Goal: Task Accomplishment & Management: Use online tool/utility

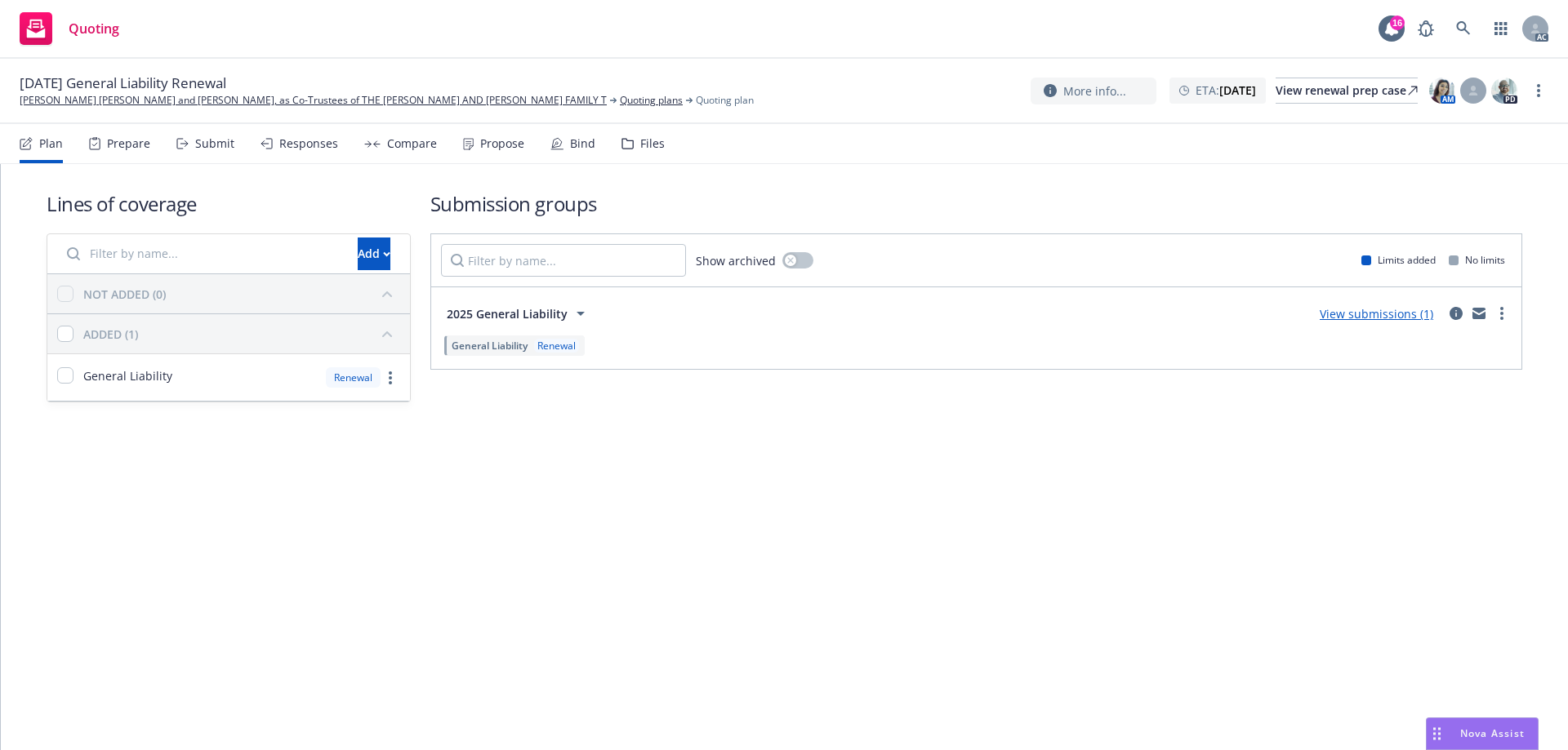
click at [111, 144] on div "Prepare" at bounding box center [128, 143] width 43 height 13
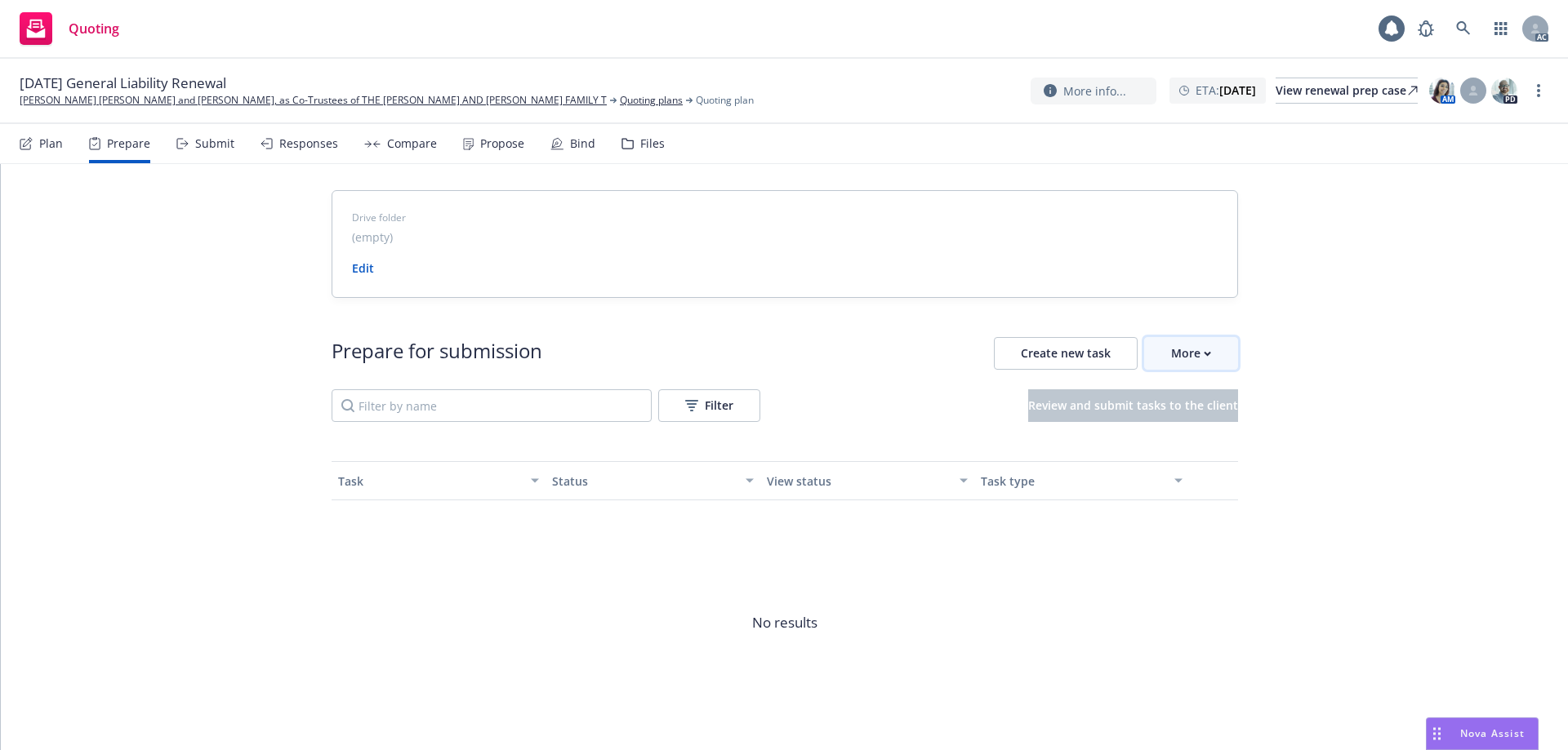
click at [1189, 356] on div "More" at bounding box center [1190, 353] width 40 height 31
click at [1443, 329] on div "Drive folder (empty) Edit Prepare for submission Create new task More Filter Re…" at bounding box center [784, 487] width 1567 height 647
click at [1181, 358] on div "More" at bounding box center [1190, 353] width 40 height 31
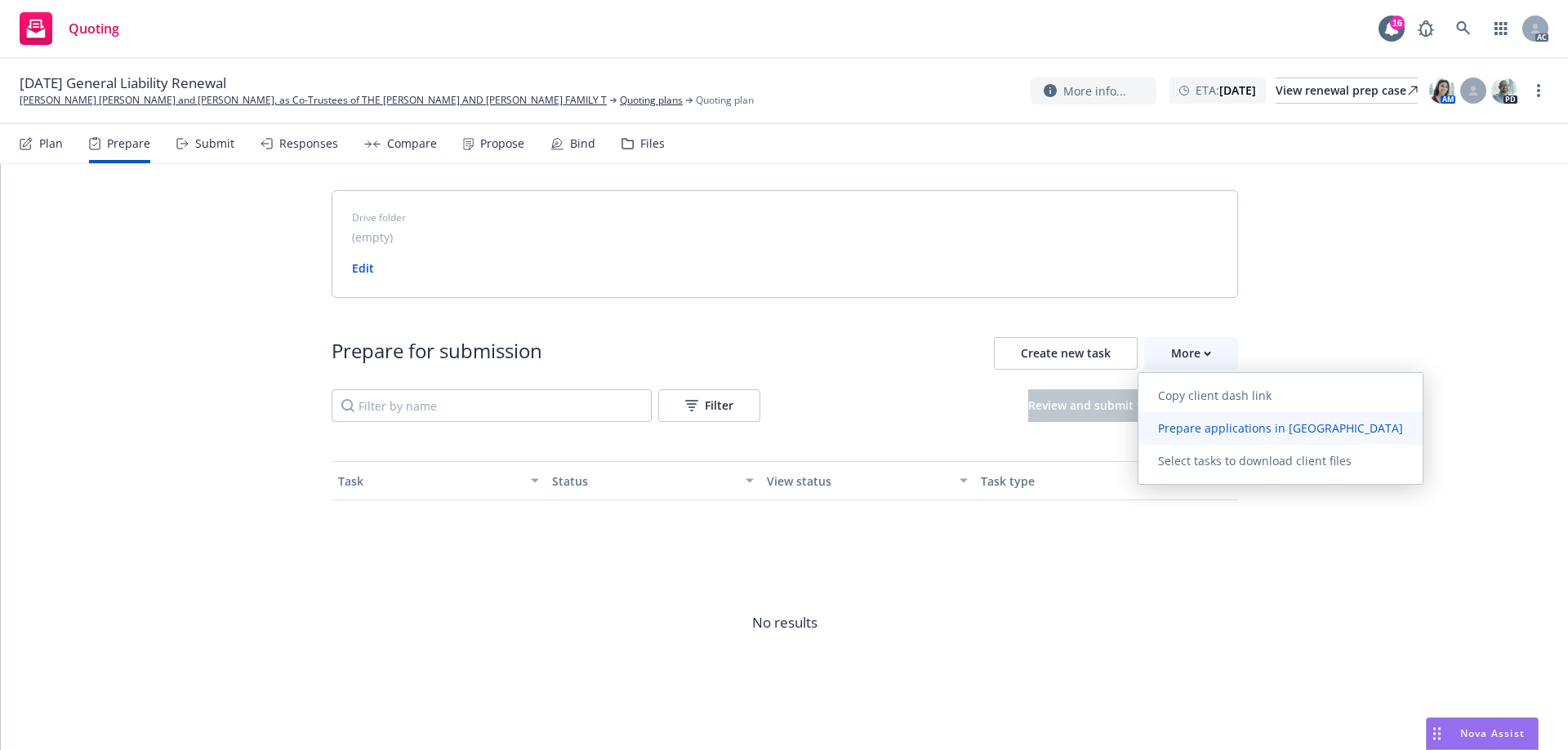
click at [1176, 430] on span "Prepare applications in Indio" at bounding box center [1281, 428] width 284 height 15
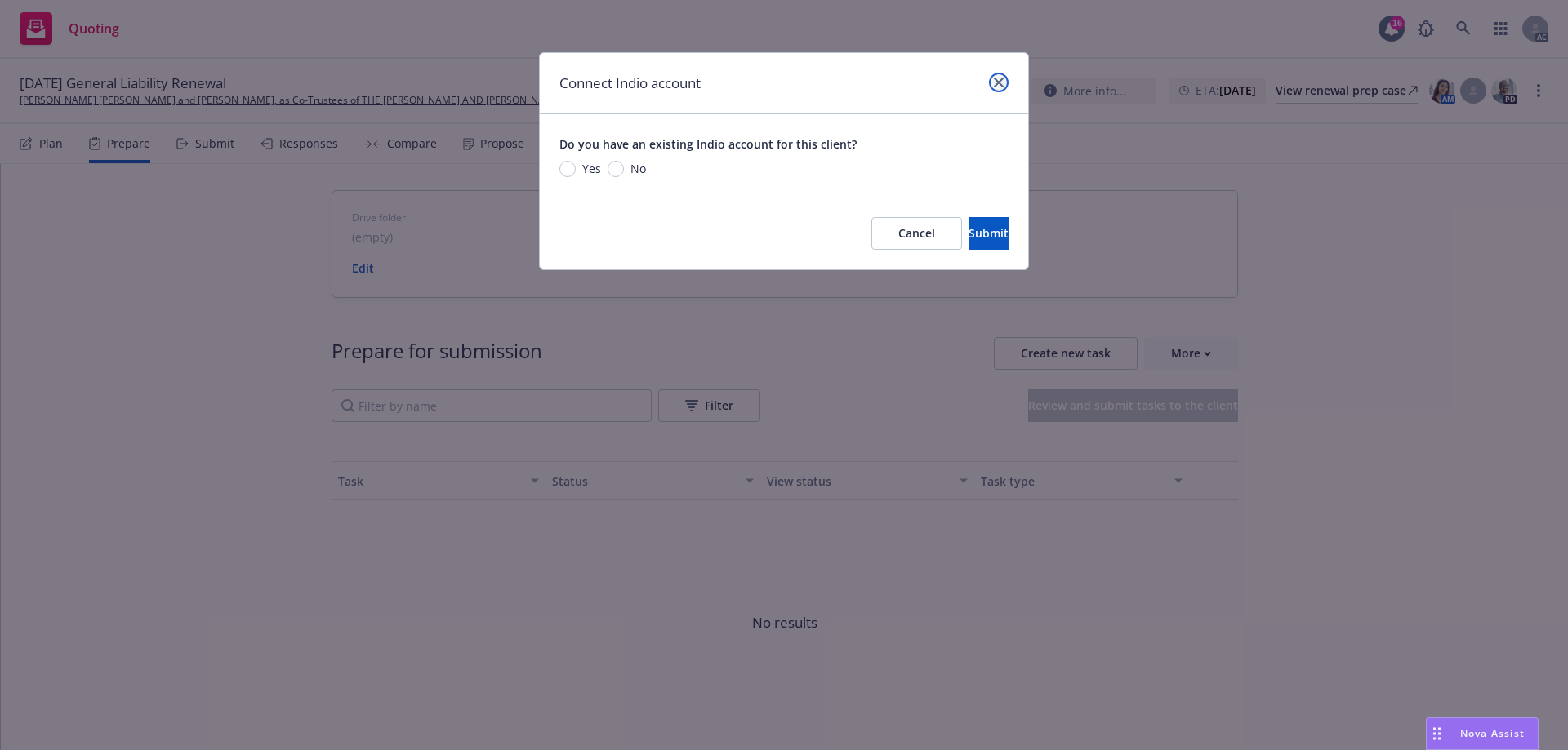
click at [999, 84] on icon "close" at bounding box center [999, 83] width 10 height 10
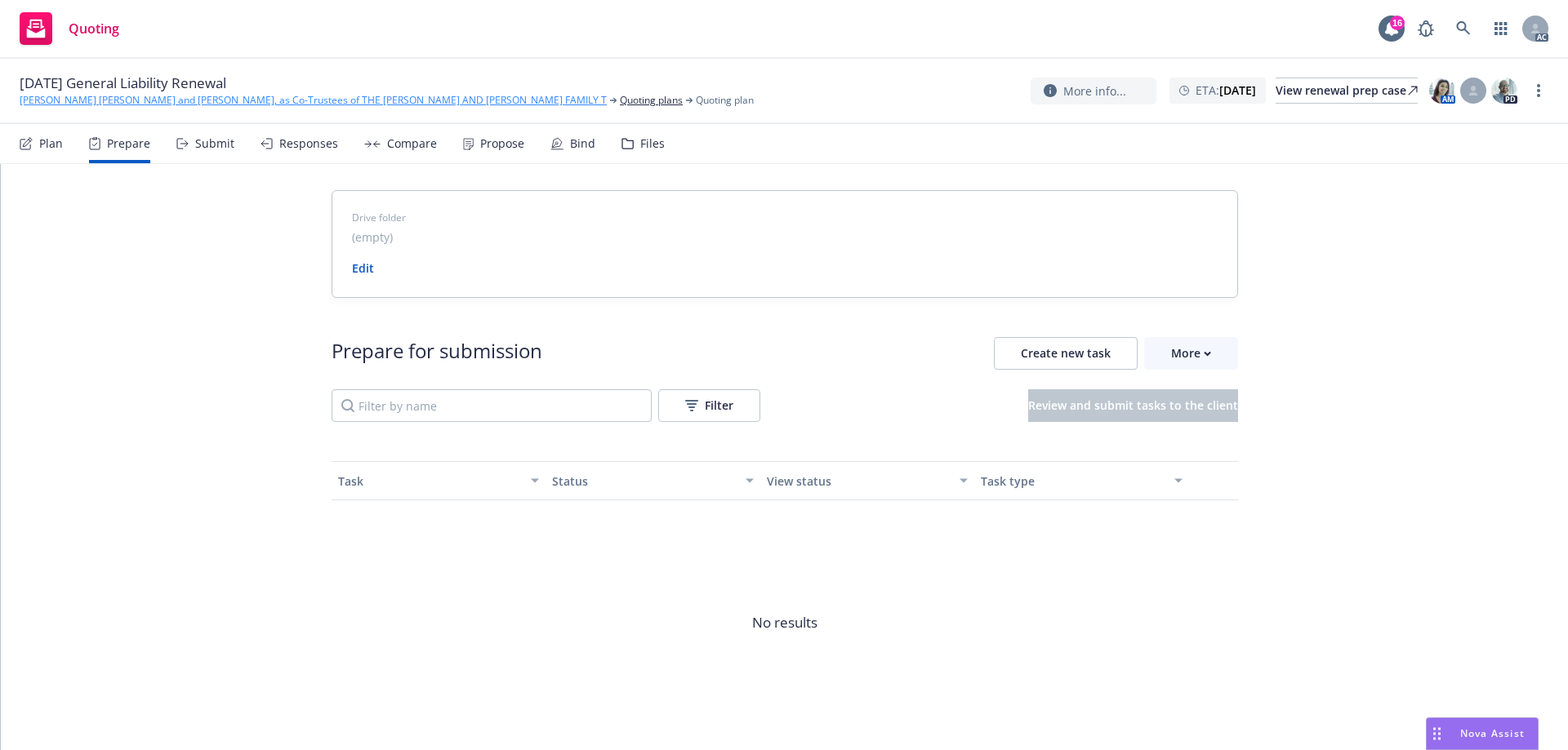
click at [246, 97] on link "[PERSON_NAME] [PERSON_NAME] and [PERSON_NAME], as Co-Trustees of THE [PERSON_NA…" at bounding box center [313, 100] width 587 height 14
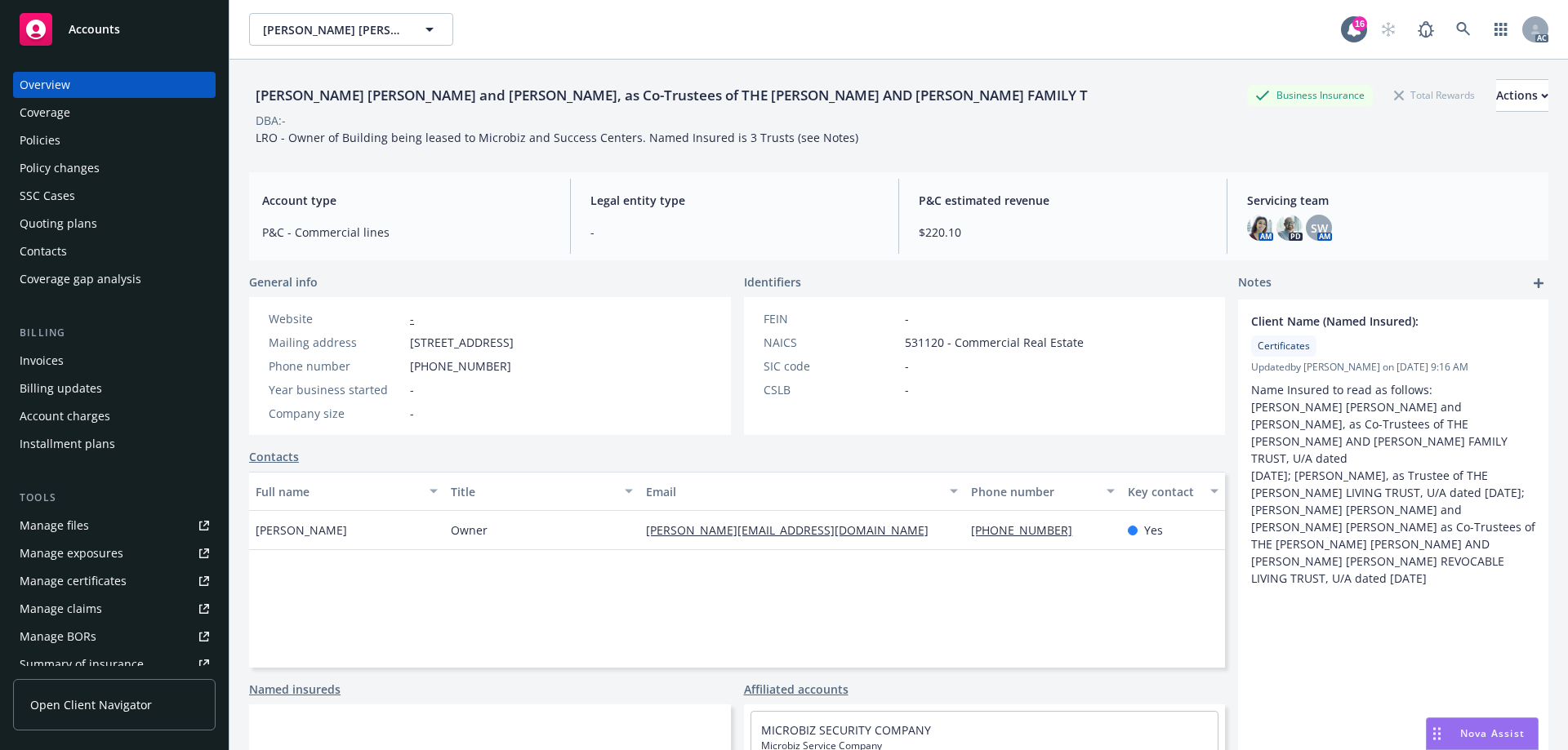
click at [49, 222] on div "Quoting plans" at bounding box center [58, 223] width 78 height 26
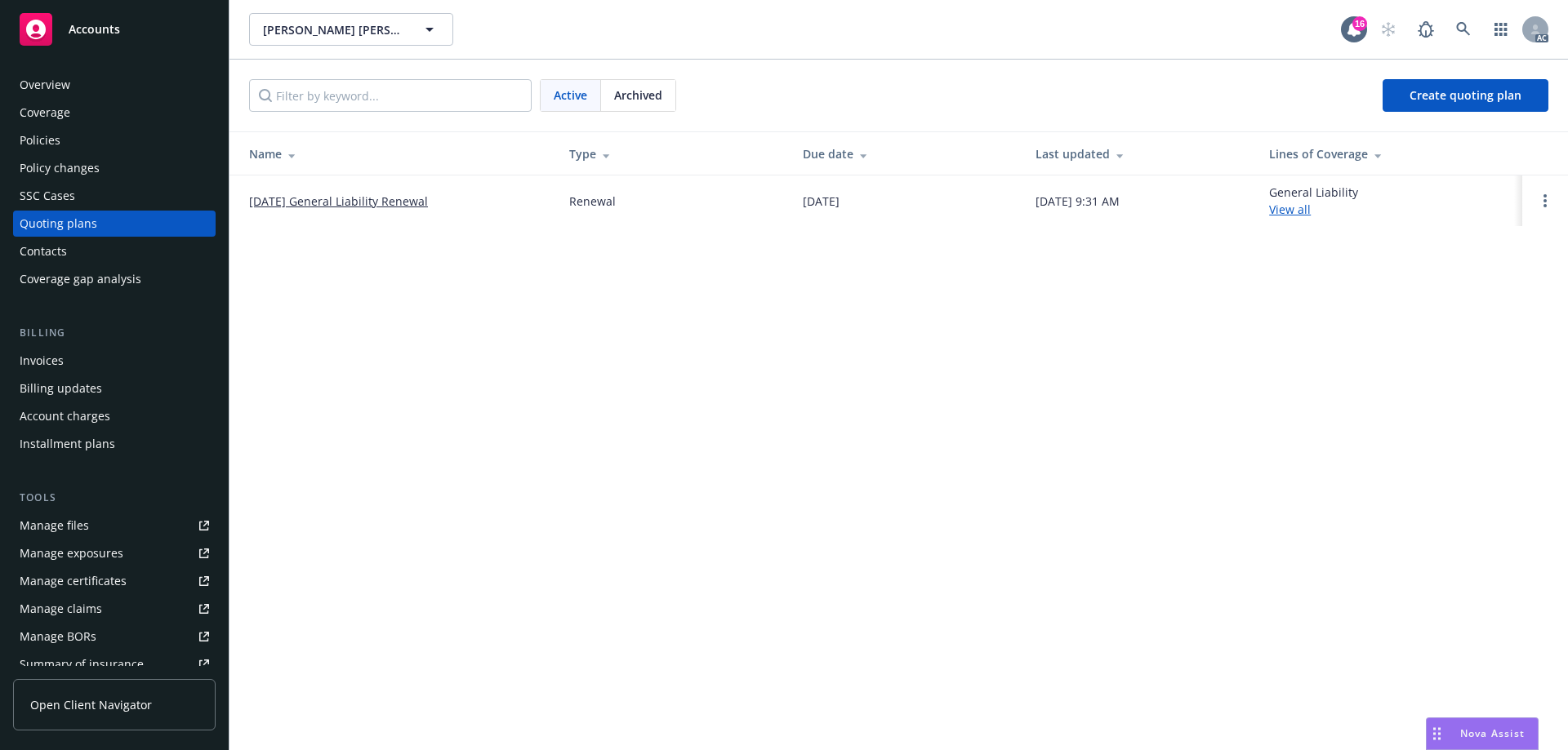
click at [638, 93] on span "Archived" at bounding box center [638, 95] width 48 height 17
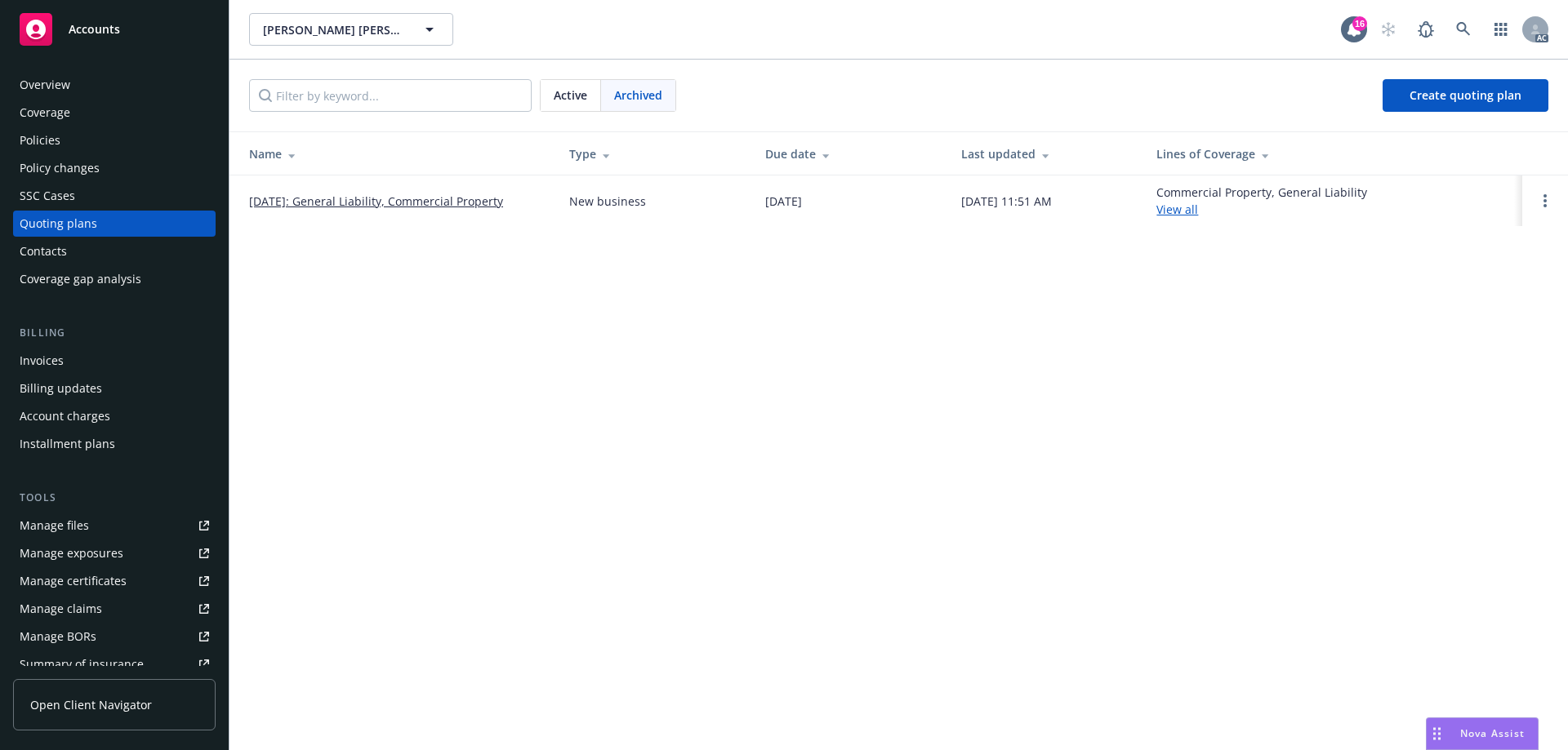
click at [284, 198] on link "[DATE]: General Liability, Commercial Property" at bounding box center [376, 201] width 254 height 17
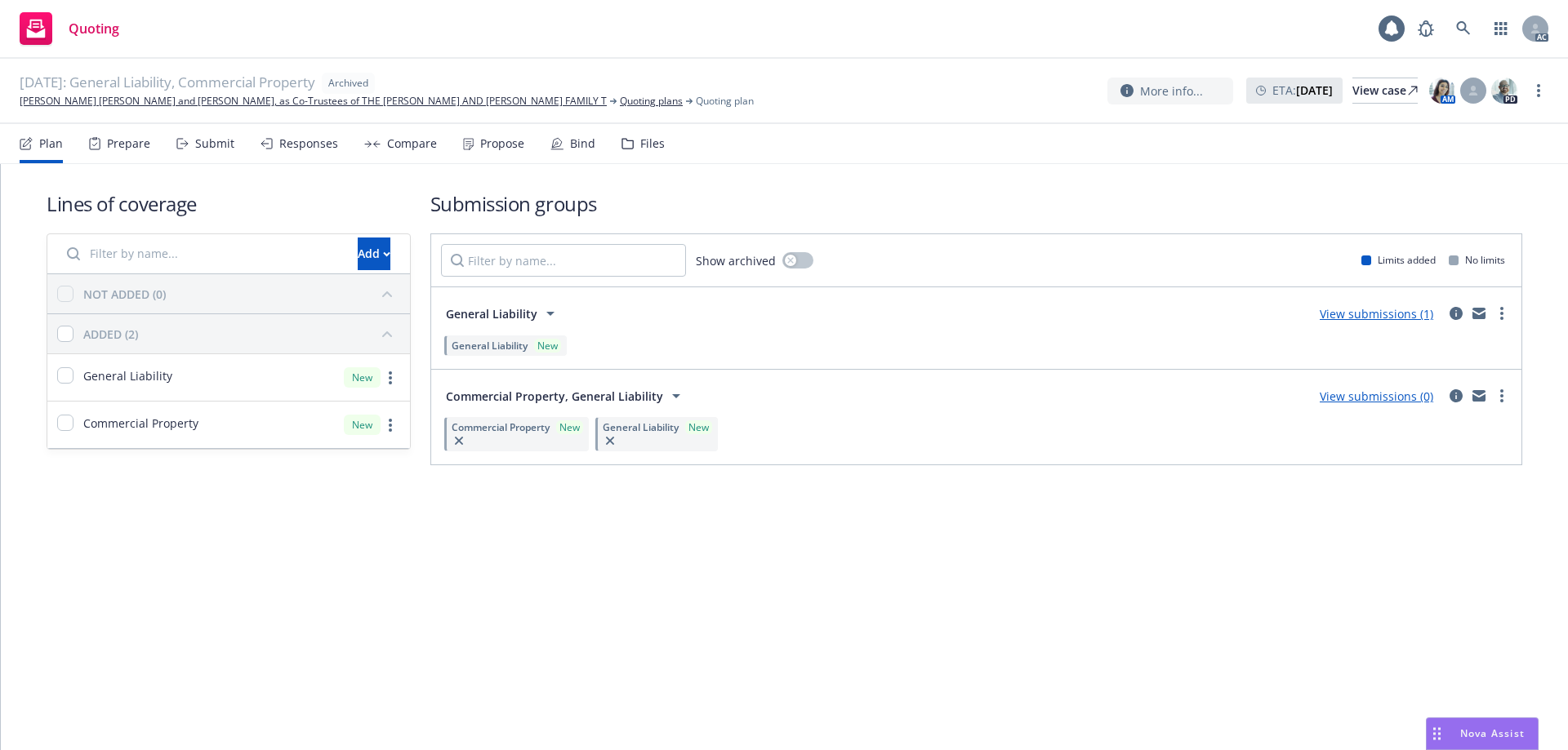
click at [625, 142] on icon at bounding box center [628, 144] width 13 height 12
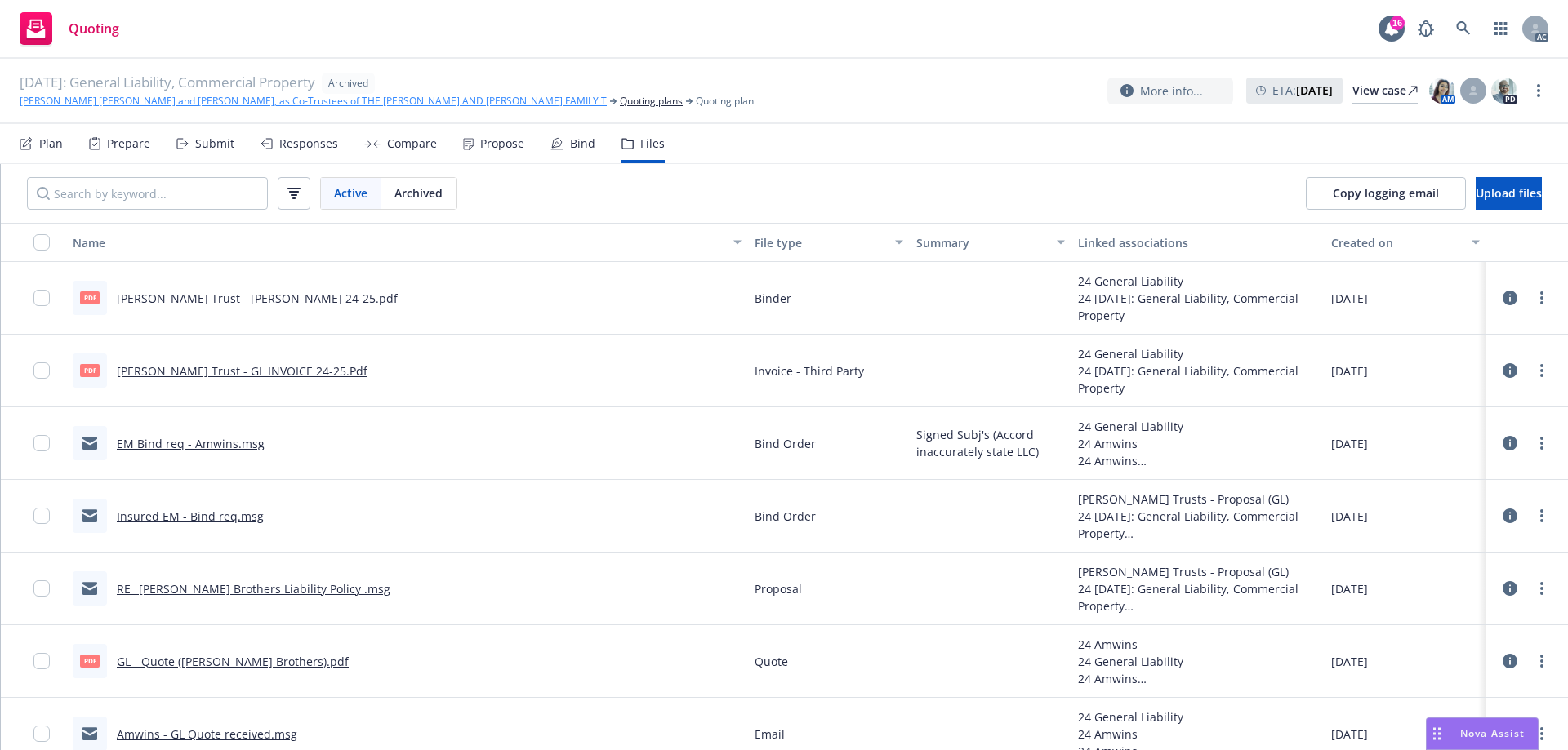
click at [67, 103] on link "[PERSON_NAME] [PERSON_NAME] and [PERSON_NAME], as Co-Trustees of THE [PERSON_NA…" at bounding box center [313, 101] width 587 height 14
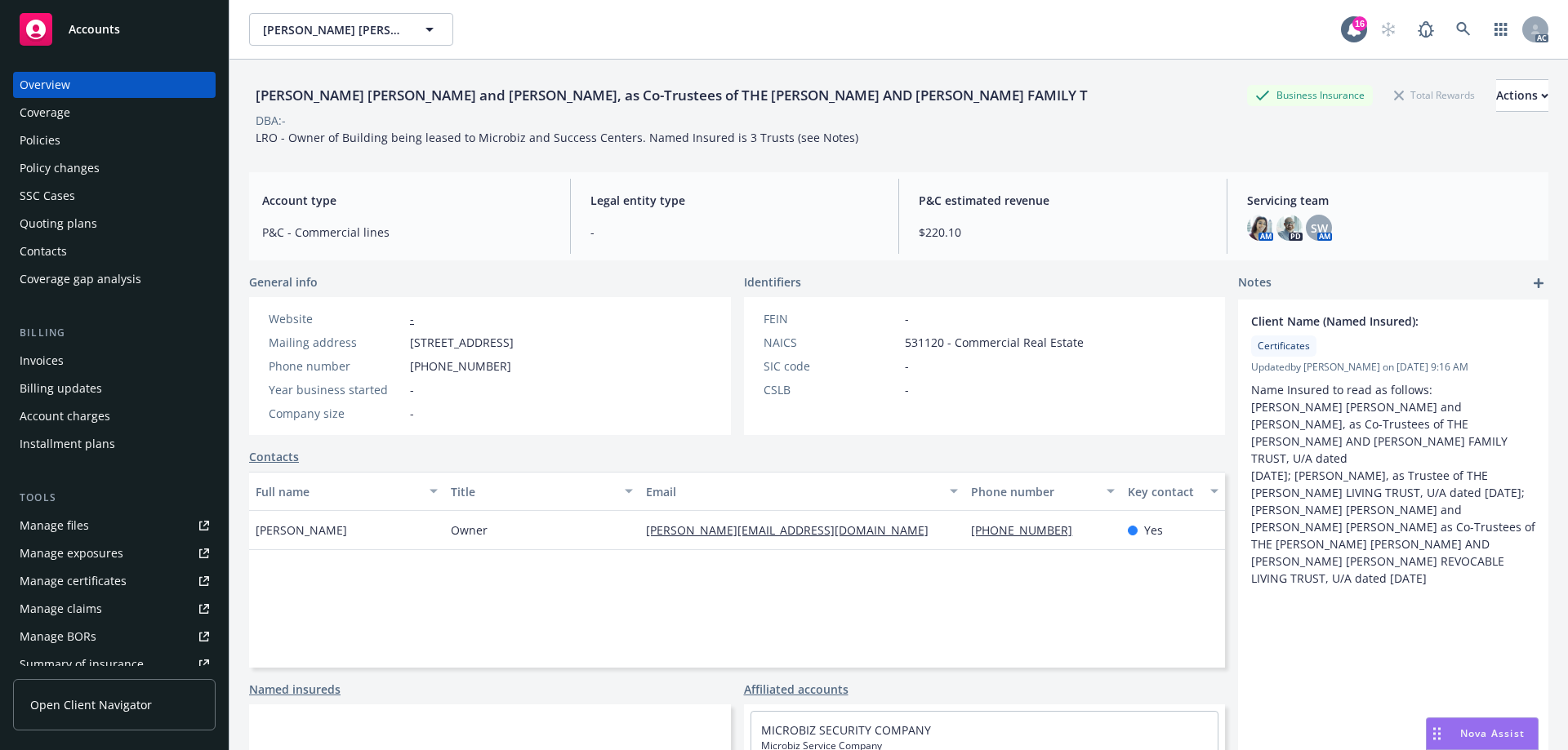
click at [51, 220] on div "Quoting plans" at bounding box center [58, 223] width 78 height 26
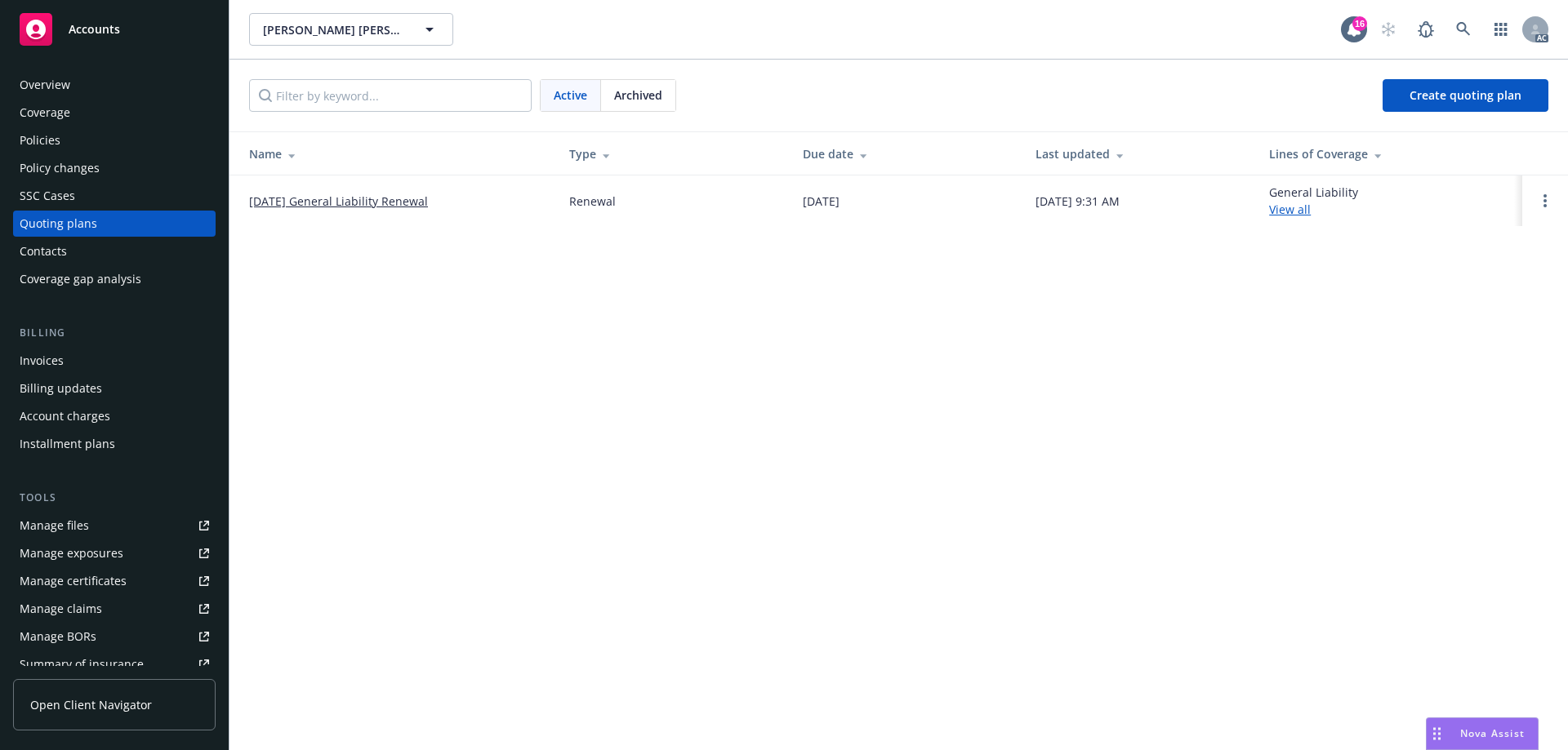
click at [55, 188] on div "SSC Cases" at bounding box center [47, 196] width 56 height 26
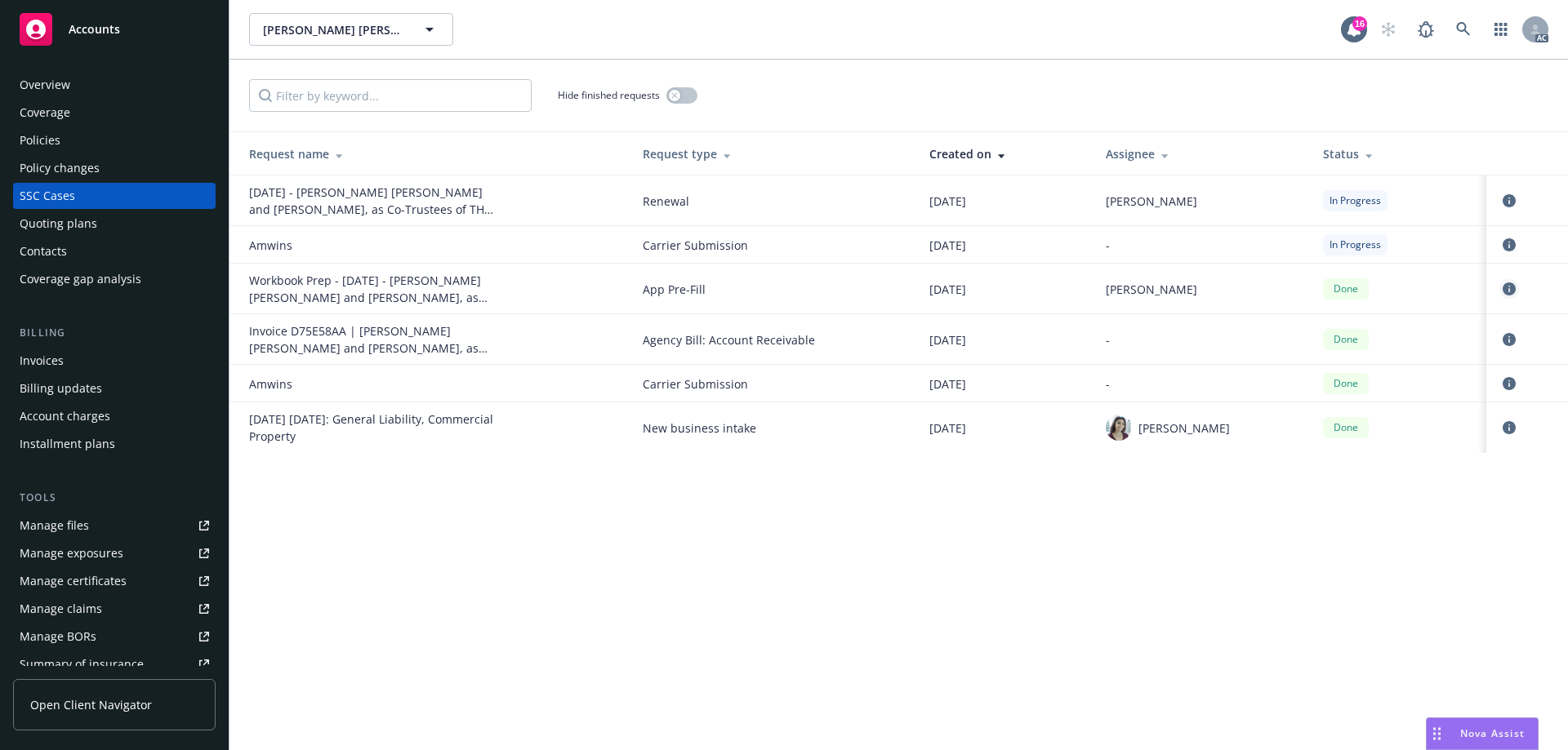
click at [1506, 288] on icon "circleInformation" at bounding box center [1509, 288] width 13 height 13
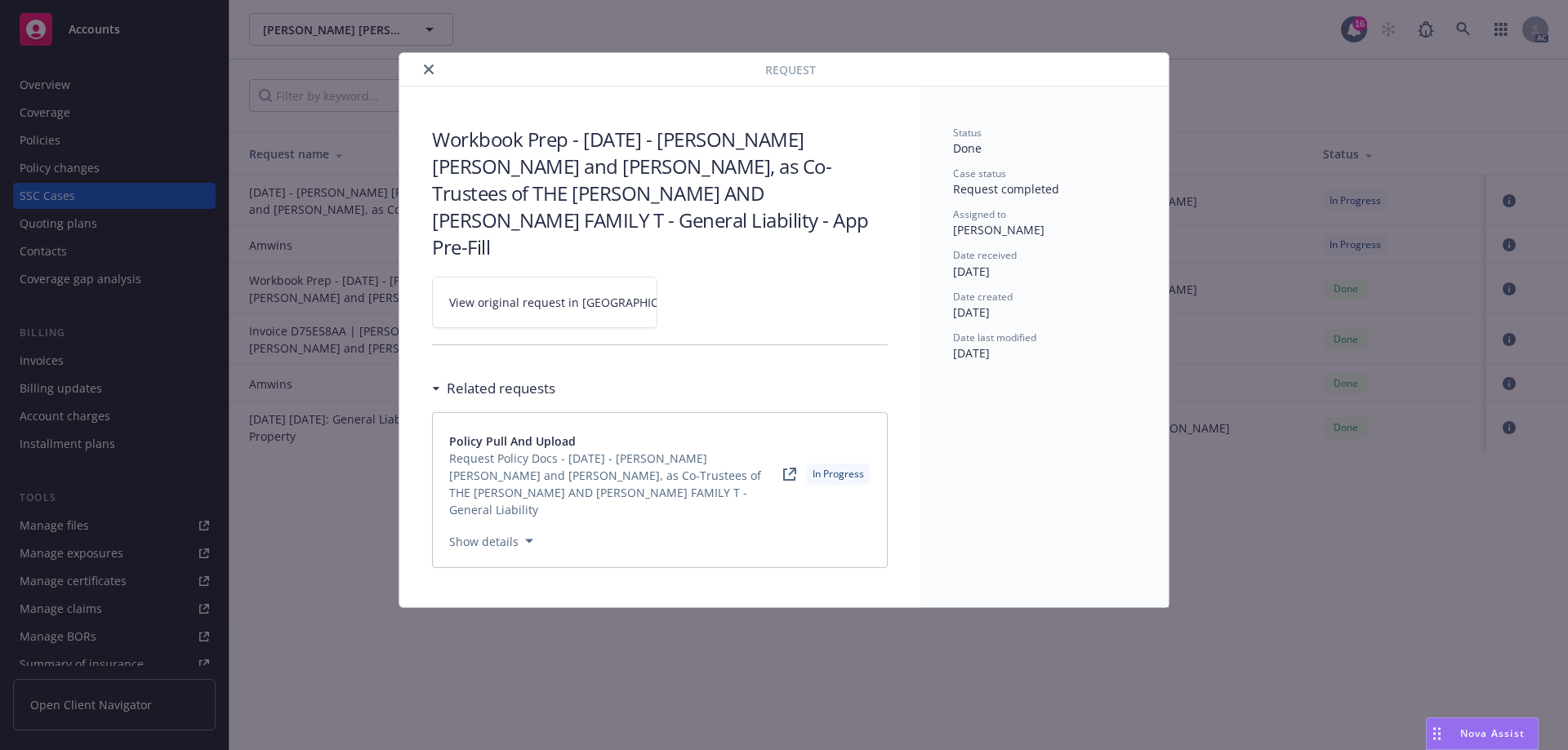
click at [493, 294] on span "View original request in SSC" at bounding box center [573, 302] width 248 height 17
click at [428, 69] on icon "close" at bounding box center [429, 69] width 10 height 10
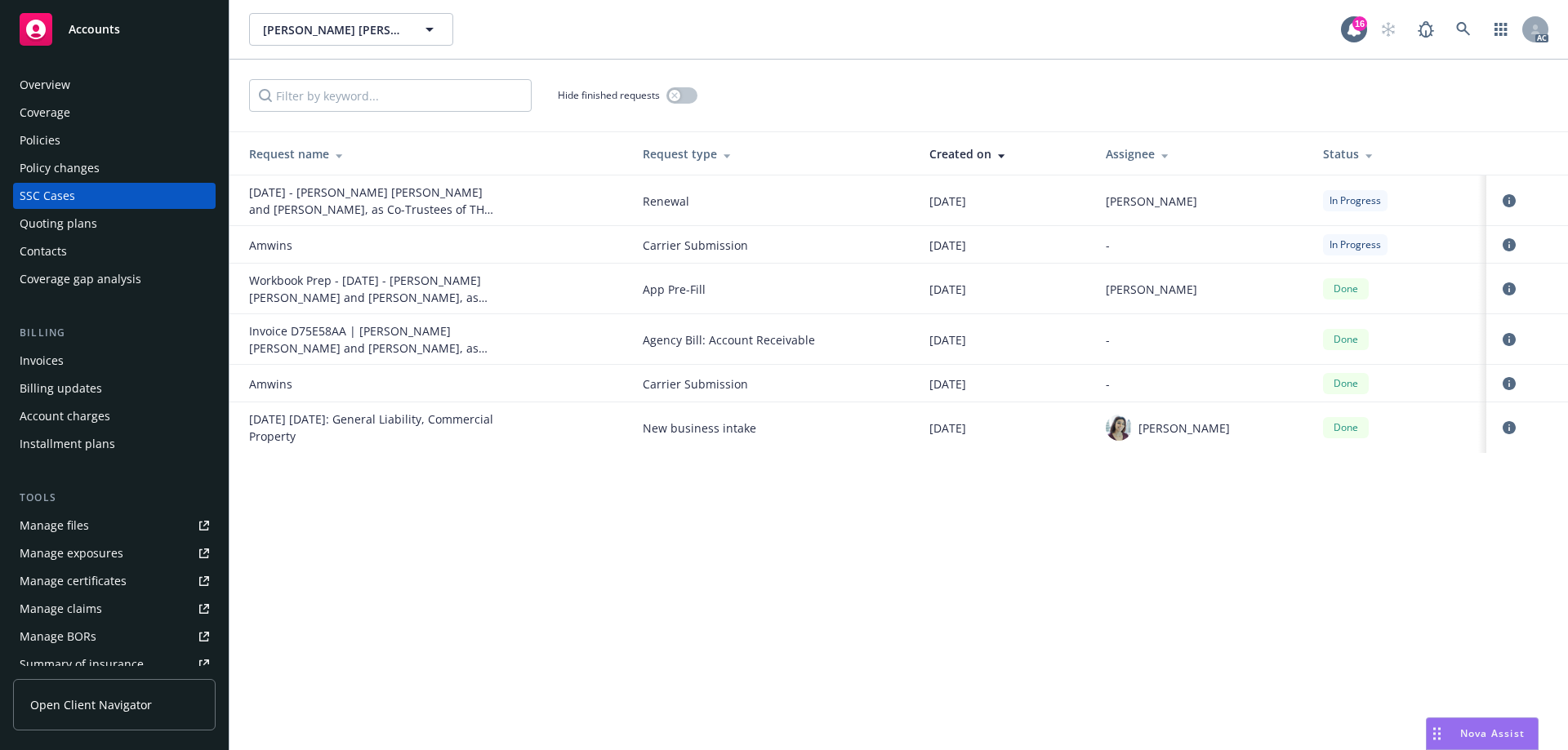
click at [94, 137] on div "Policies" at bounding box center [114, 140] width 189 height 26
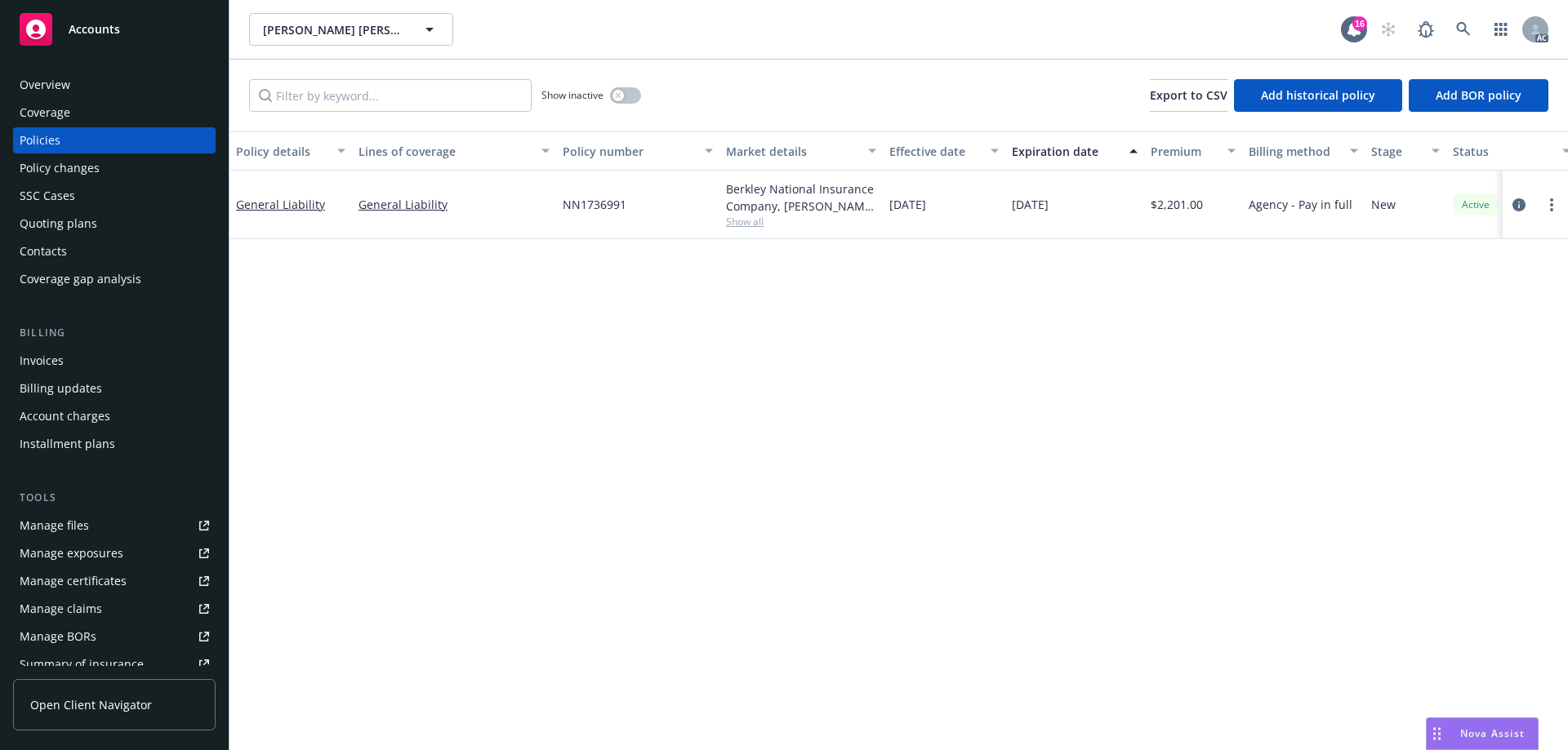
click at [86, 84] on div "Overview" at bounding box center [114, 84] width 189 height 26
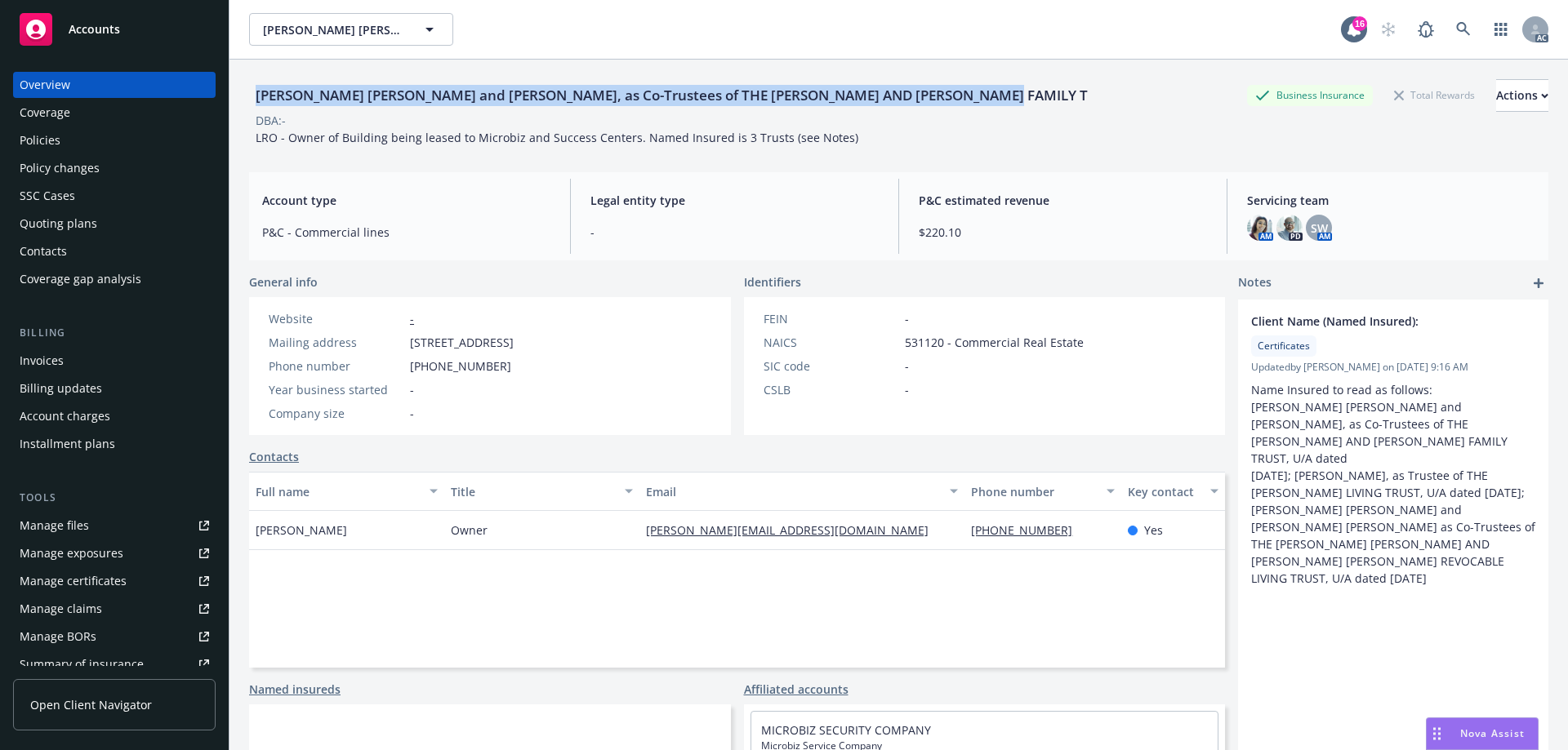
drag, startPoint x: 253, startPoint y: 95, endPoint x: 1016, endPoint y: 93, distance: 763.0
click at [1016, 93] on div "David Evans Chritton and Susan Machek Chritton, as Co-Trustees of THE DAVE AND …" at bounding box center [899, 95] width 1299 height 33
copy div "[PERSON_NAME] [PERSON_NAME] and [PERSON_NAME], as Co-Trustees of THE [PERSON_NA…"
click at [1278, 224] on img at bounding box center [1289, 227] width 26 height 26
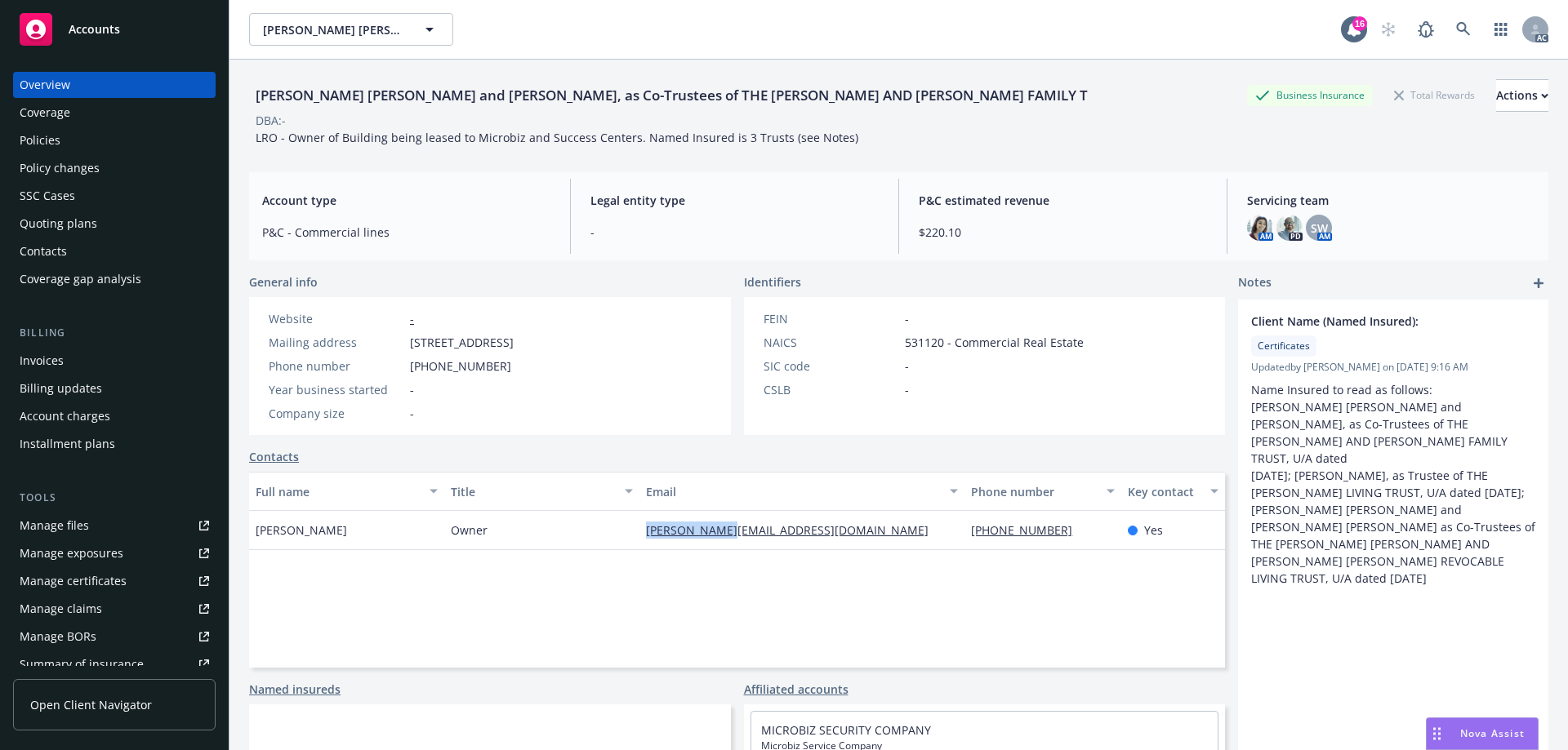
drag, startPoint x: 621, startPoint y: 529, endPoint x: 754, endPoint y: 531, distance: 133.0
click at [754, 531] on div "Dave Chritton Owner dave@mbiz.com 925-262-9488 Yes" at bounding box center [737, 530] width 976 height 39
copy div "dave@mbiz.com"
click at [43, 216] on div "Quoting plans" at bounding box center [58, 223] width 78 height 26
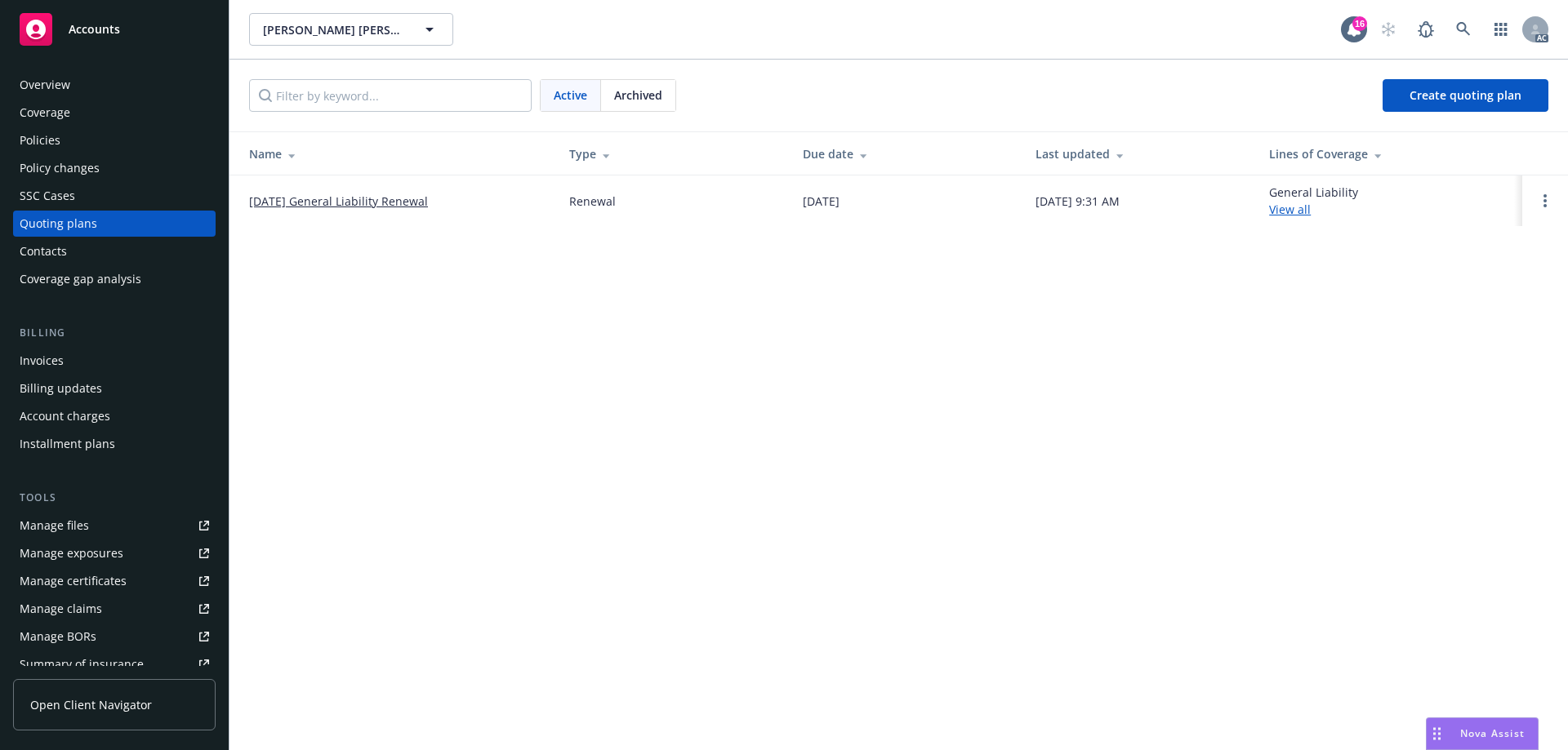
click at [383, 203] on link "[DATE] General Liability Renewal" at bounding box center [339, 201] width 179 height 17
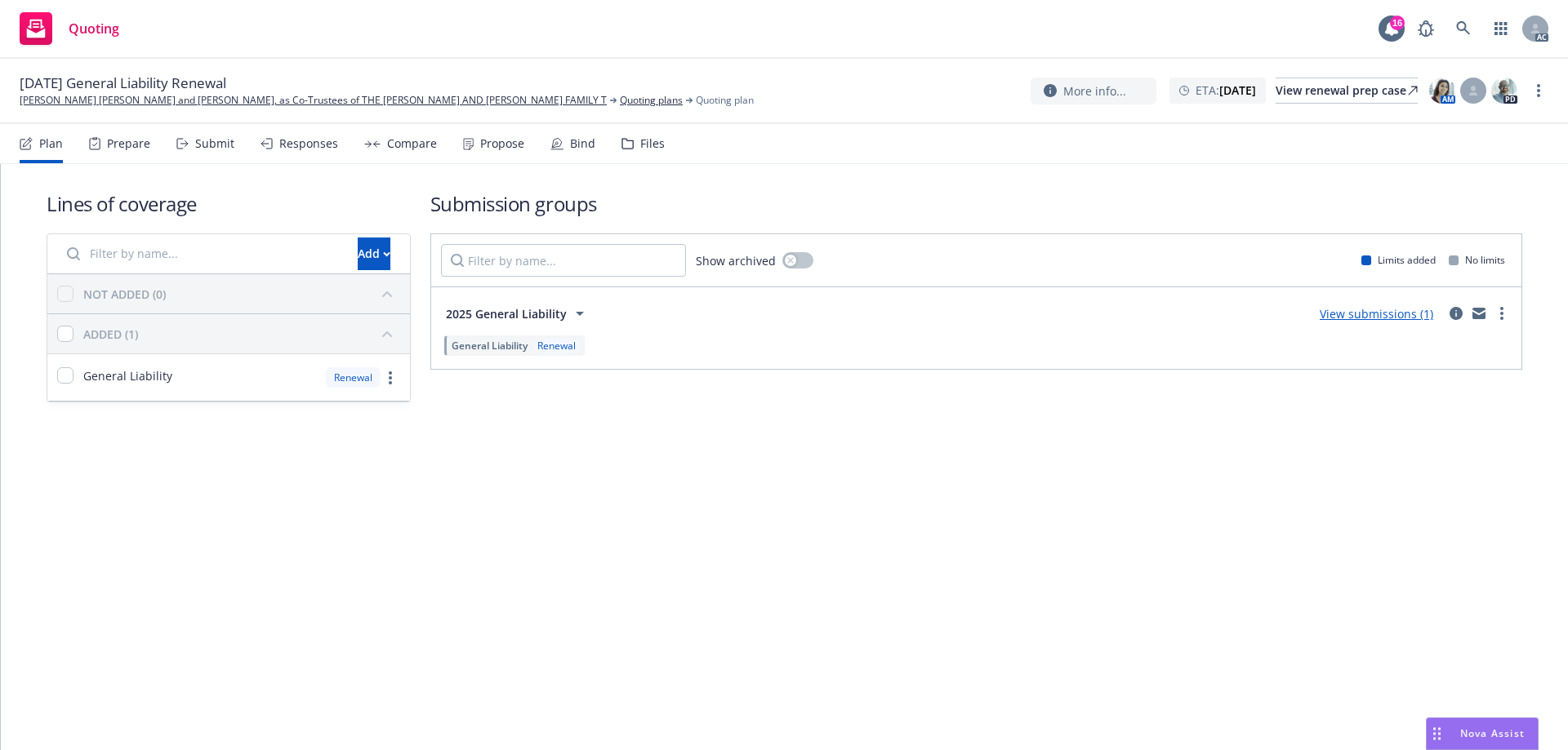
click at [137, 143] on div "Prepare" at bounding box center [128, 143] width 43 height 13
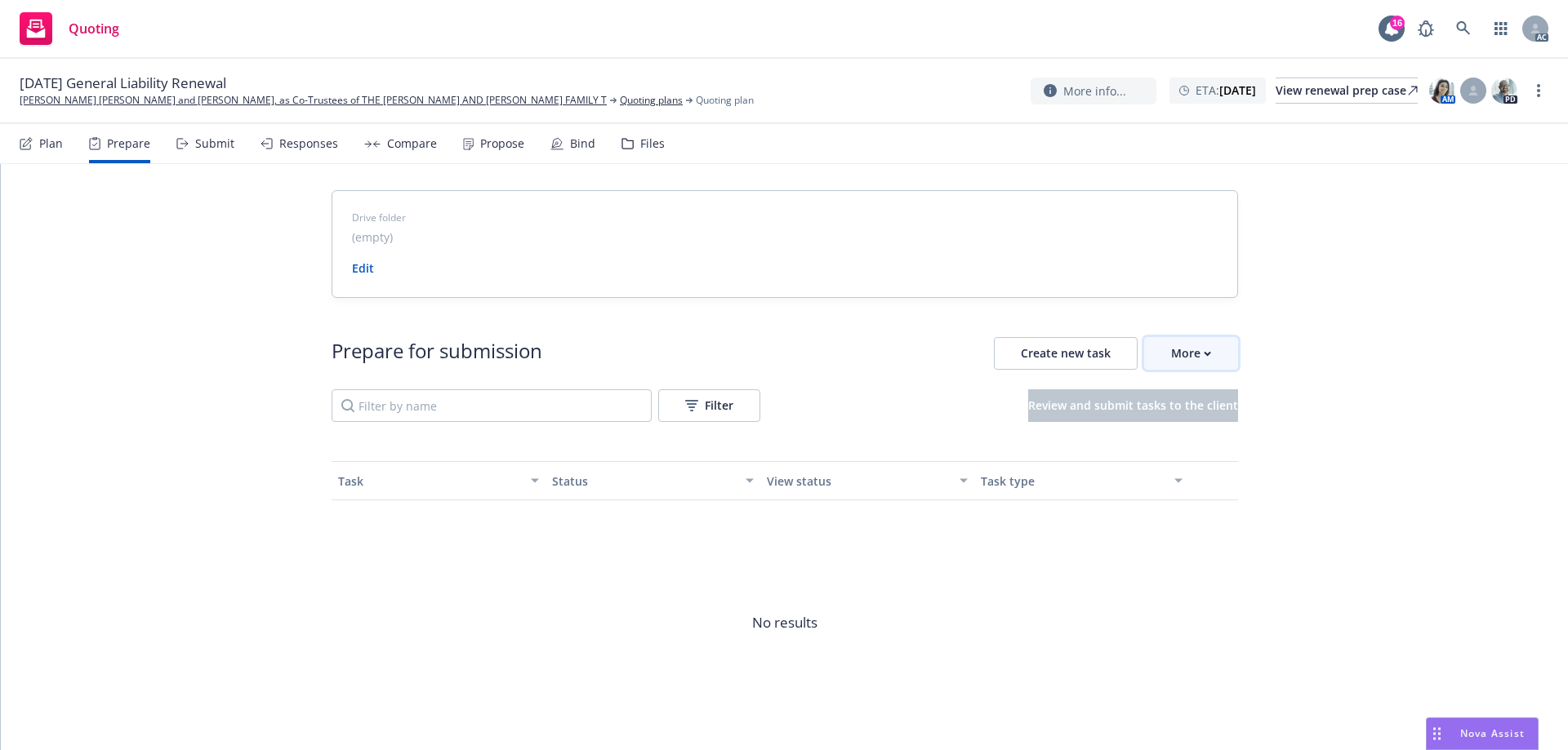
click at [1186, 351] on div "More" at bounding box center [1190, 353] width 40 height 31
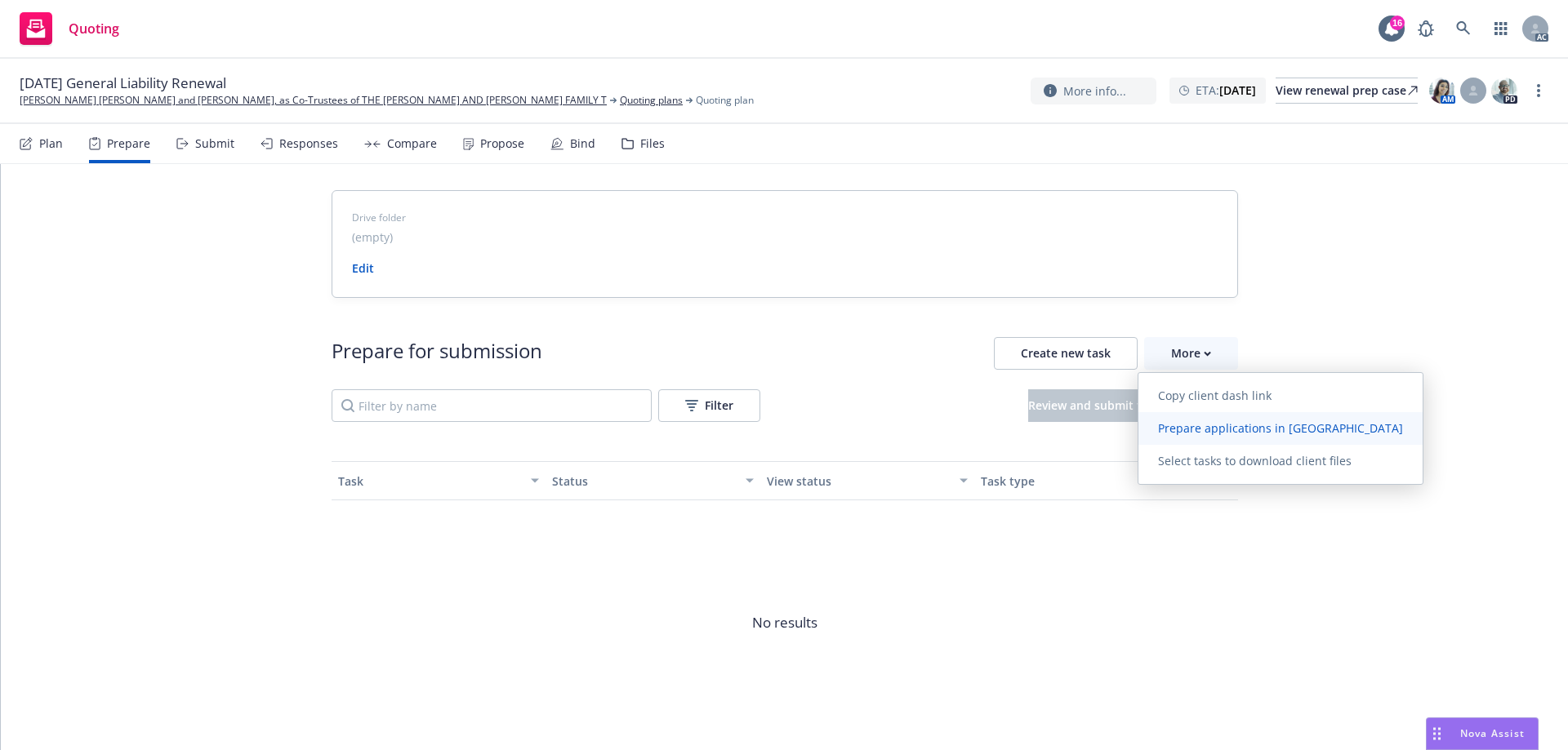
click at [1177, 427] on span "Prepare applications in [GEOGRAPHIC_DATA]" at bounding box center [1281, 428] width 284 height 15
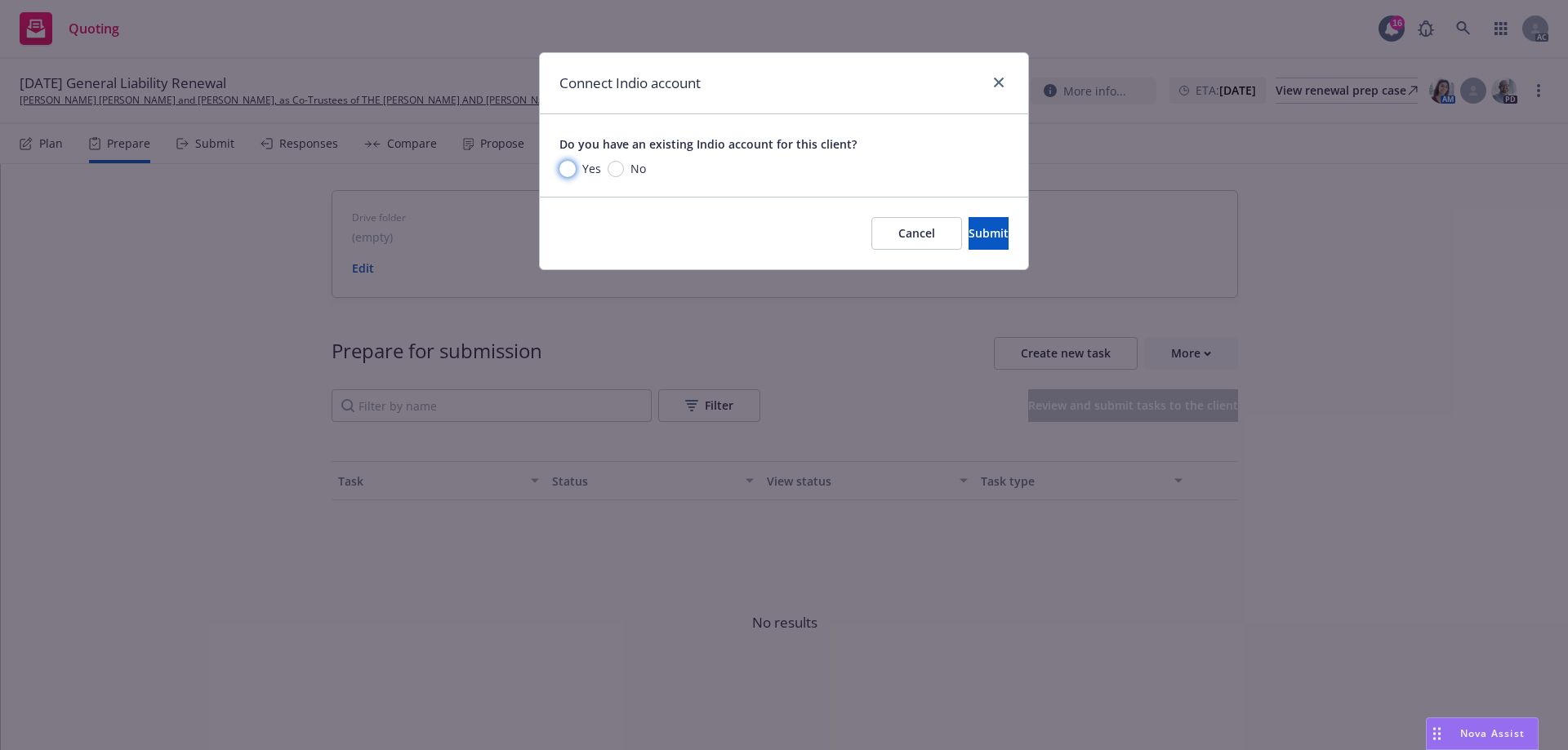
click at [565, 175] on input "Yes" at bounding box center [567, 168] width 16 height 16
radio input "true"
click at [572, 169] on input "Yes" at bounding box center [567, 168] width 16 height 16
radio input "true"
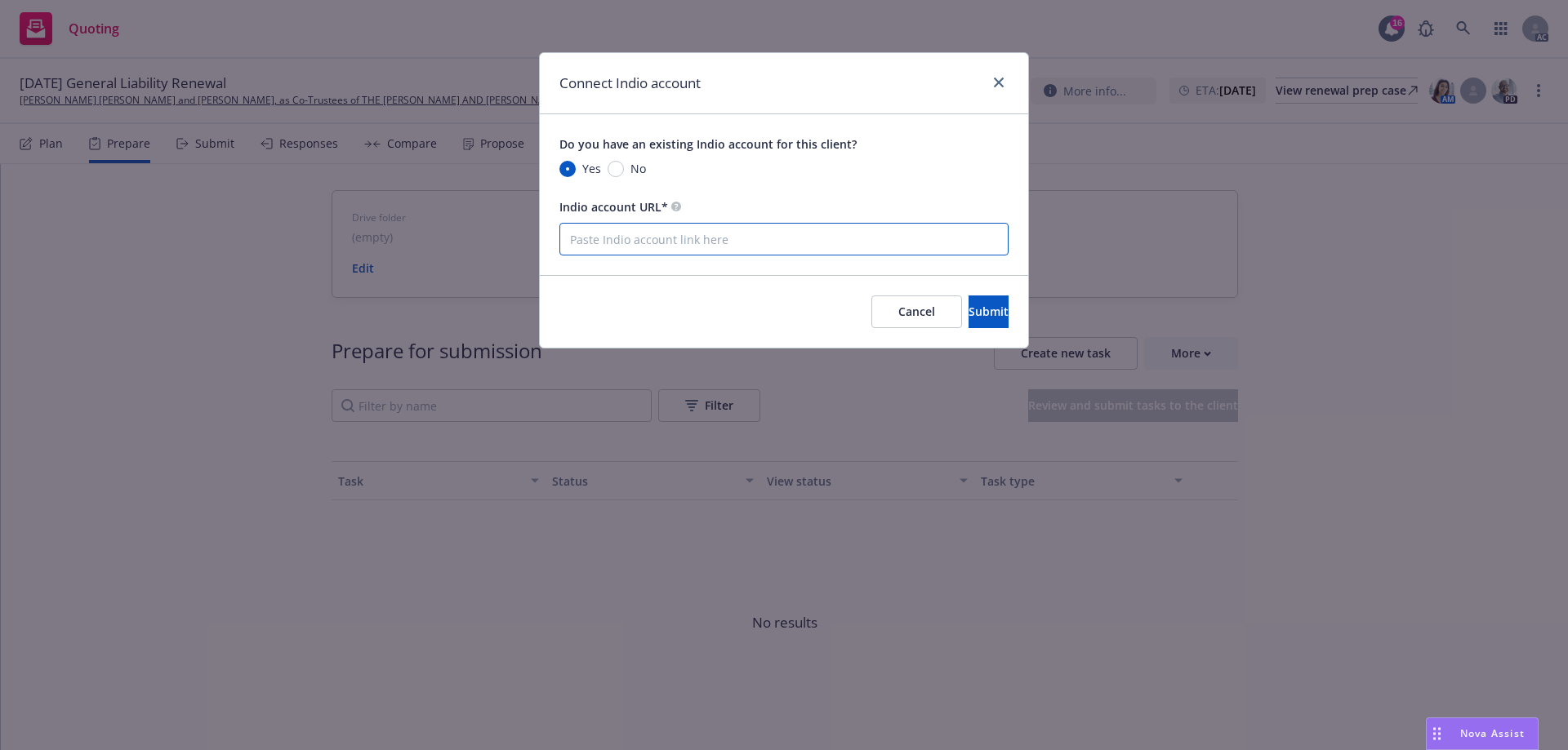
click at [676, 241] on input "Indio account URL*" at bounding box center [784, 239] width 449 height 33
paste input "[URL][DOMAIN_NAME]"
type input "[URL][DOMAIN_NAME]"
click at [969, 312] on span "Submit" at bounding box center [988, 312] width 40 height 15
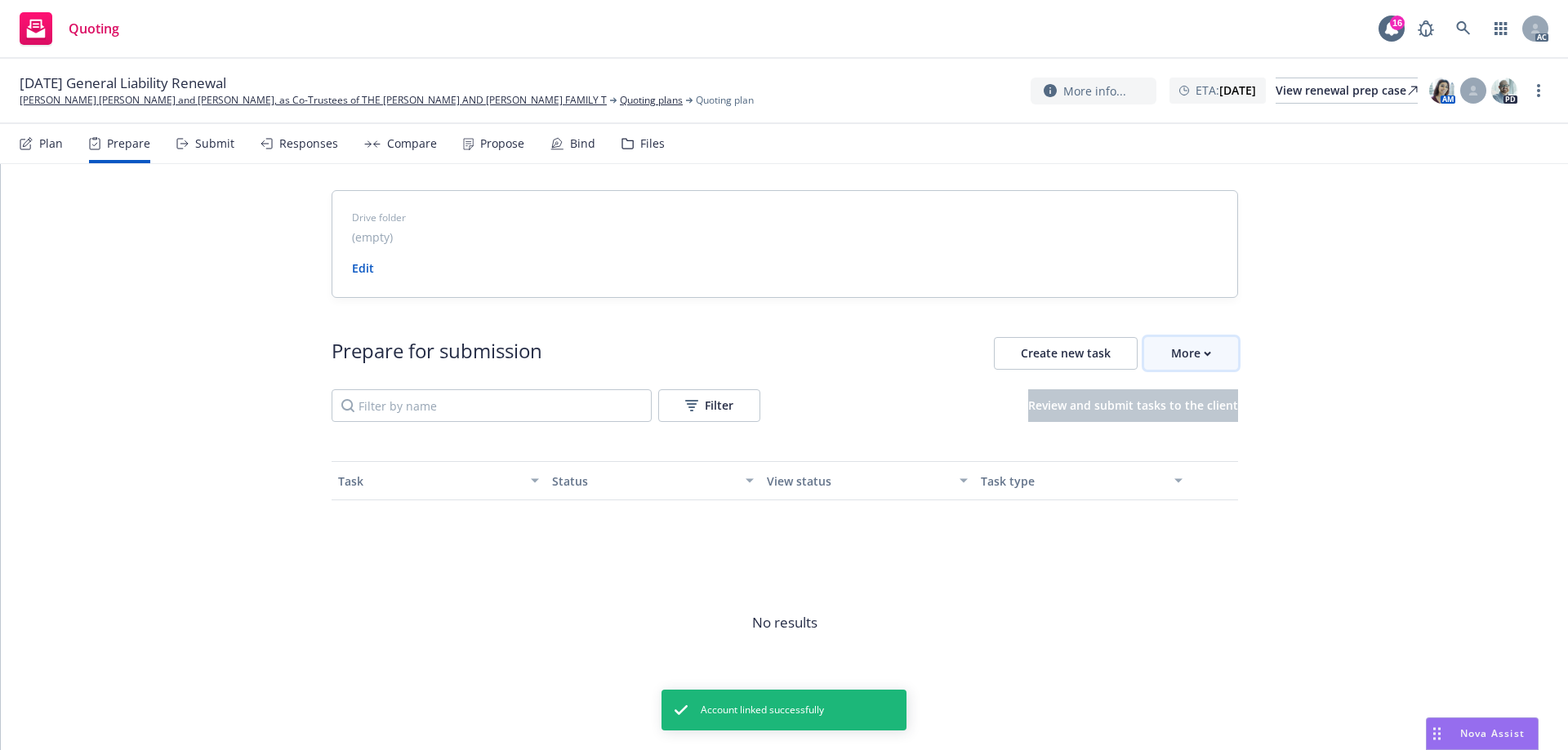
click at [1178, 356] on div "More" at bounding box center [1190, 353] width 40 height 31
